Goal: Information Seeking & Learning: Learn about a topic

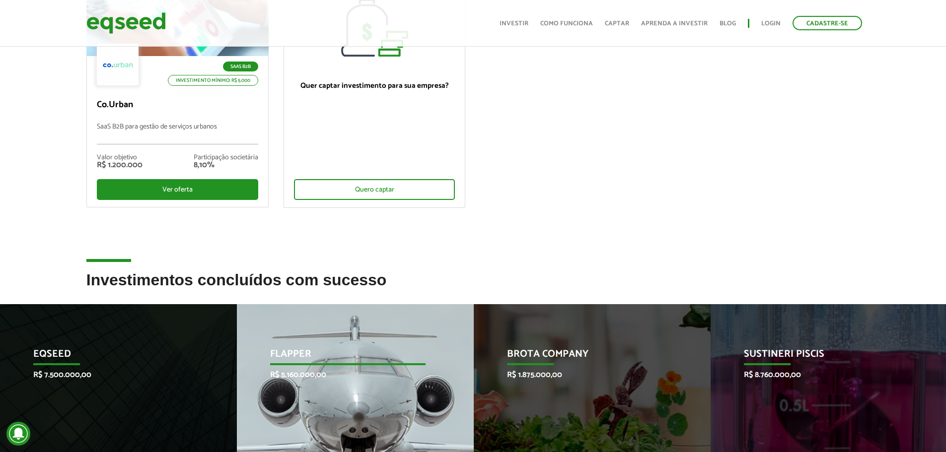
scroll to position [199, 0]
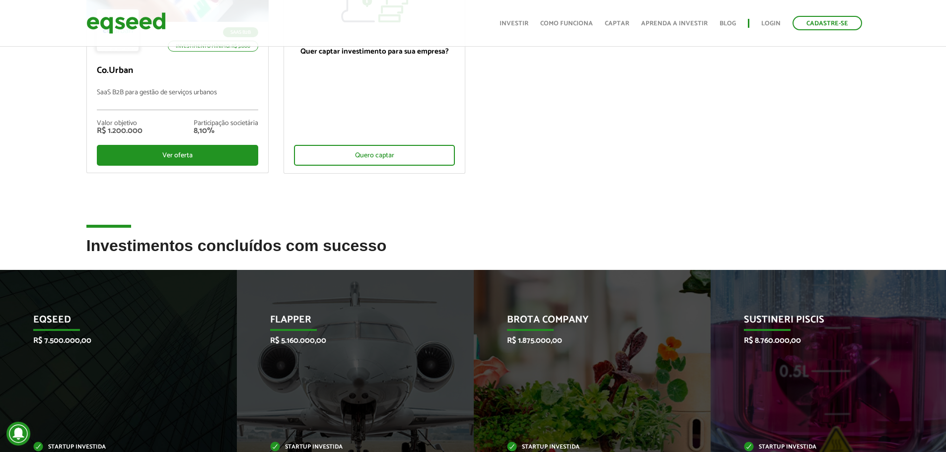
drag, startPoint x: 72, startPoint y: 253, endPoint x: 543, endPoint y: 244, distance: 471.4
click at [540, 236] on div "Ofertas de investimento disponíveis Invista em startups criteriosamente selecio…" at bounding box center [473, 208] width 946 height 724
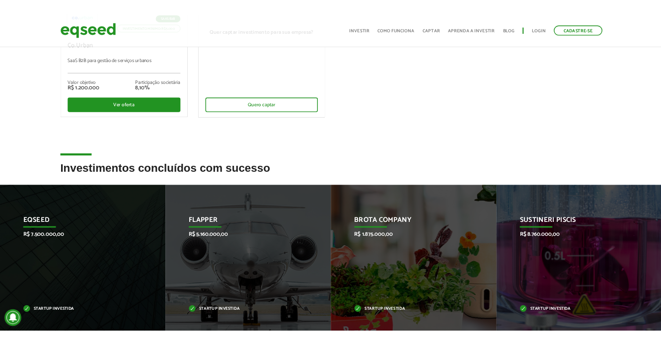
scroll to position [298, 0]
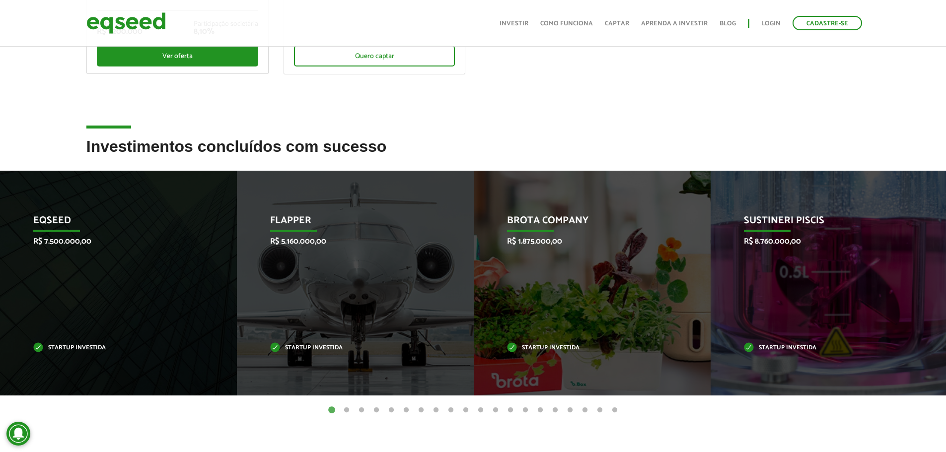
click at [346, 343] on button "2" at bounding box center [347, 411] width 10 height 10
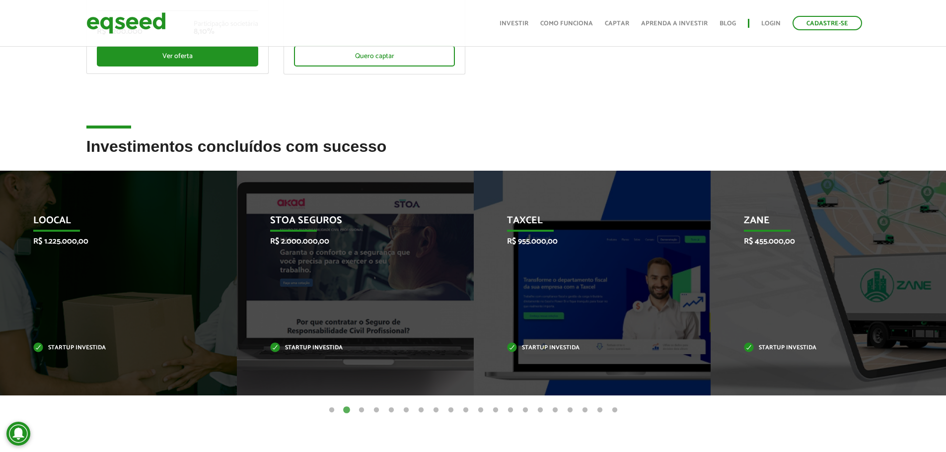
click at [361, 343] on button "3" at bounding box center [362, 411] width 10 height 10
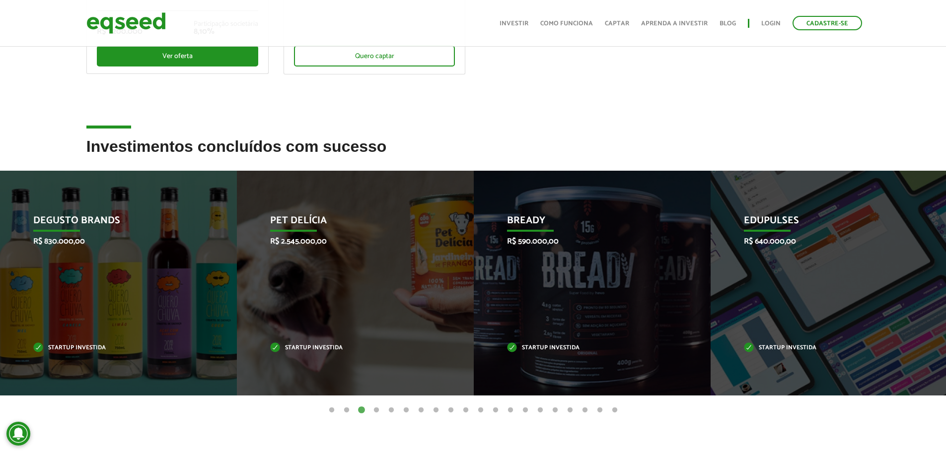
click at [375, 343] on button "4" at bounding box center [377, 411] width 10 height 10
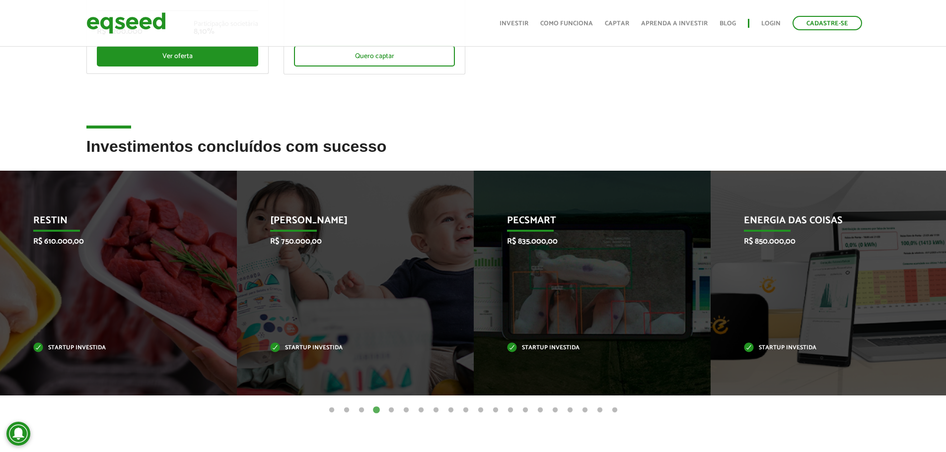
click at [389, 343] on button "5" at bounding box center [391, 411] width 10 height 10
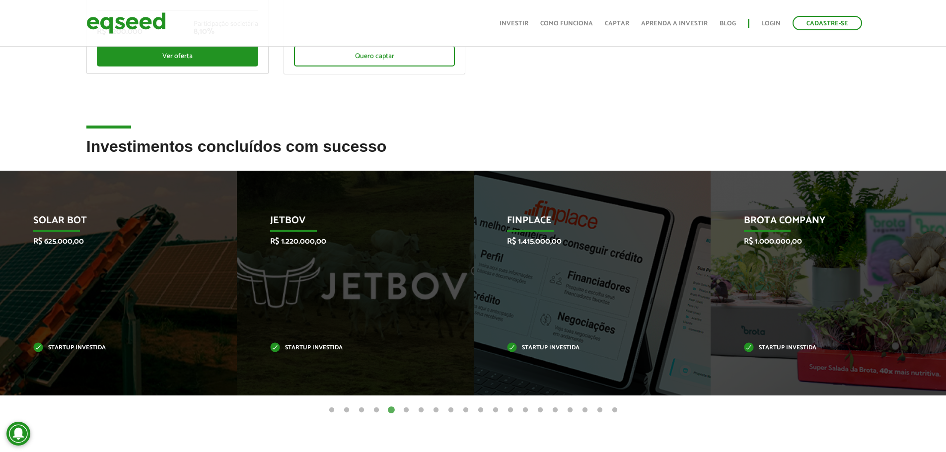
click at [410, 343] on button "6" at bounding box center [406, 411] width 10 height 10
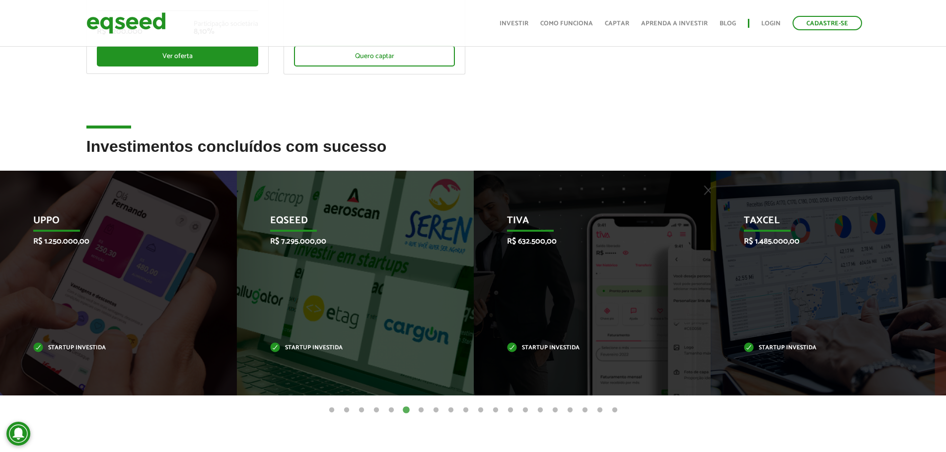
click at [420, 343] on button "7" at bounding box center [421, 411] width 10 height 10
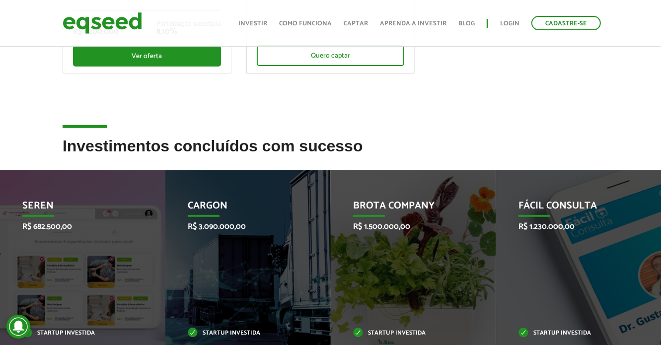
click at [256, 147] on h2 "Investimentos concluídos com sucesso" at bounding box center [331, 154] width 536 height 32
drag, startPoint x: 266, startPoint y: 121, endPoint x: 301, endPoint y: 121, distance: 35.3
